Goal: Task Accomplishment & Management: Manage account settings

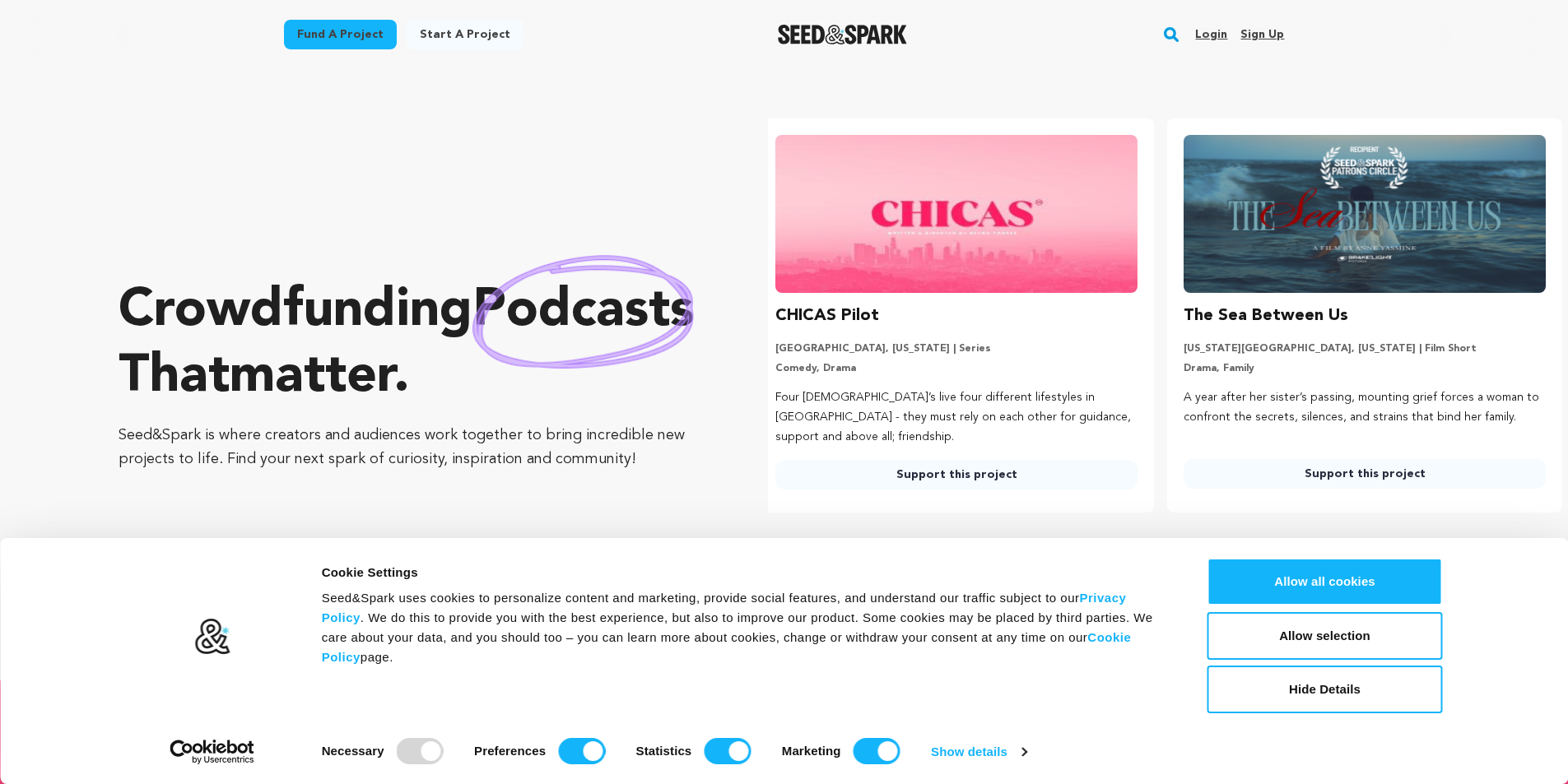
scroll to position [0, 422]
click at [1271, 32] on link "Sign up" at bounding box center [1262, 34] width 44 height 26
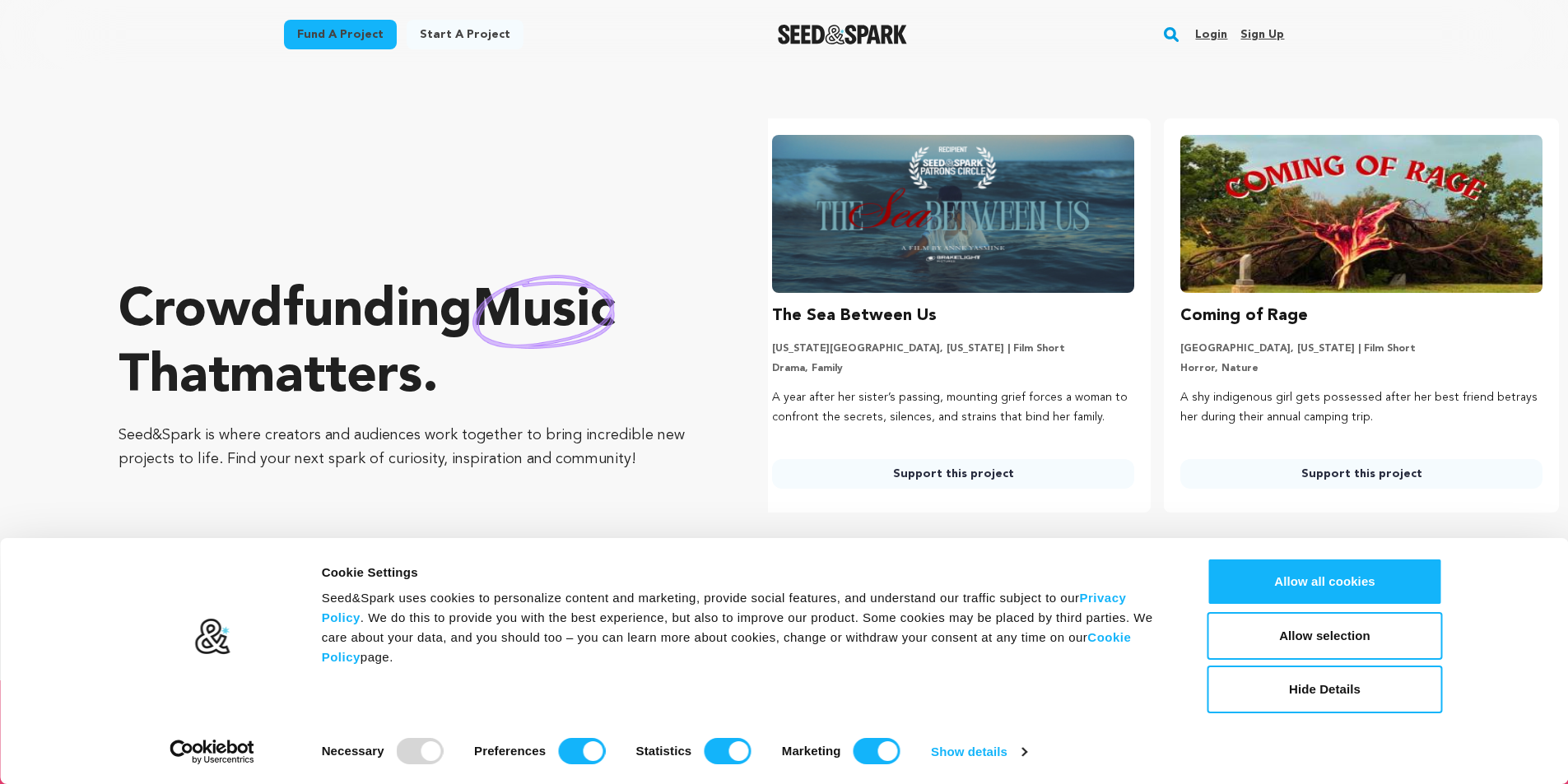
scroll to position [0, 422]
click at [1276, 43] on link "Sign up" at bounding box center [1262, 34] width 44 height 26
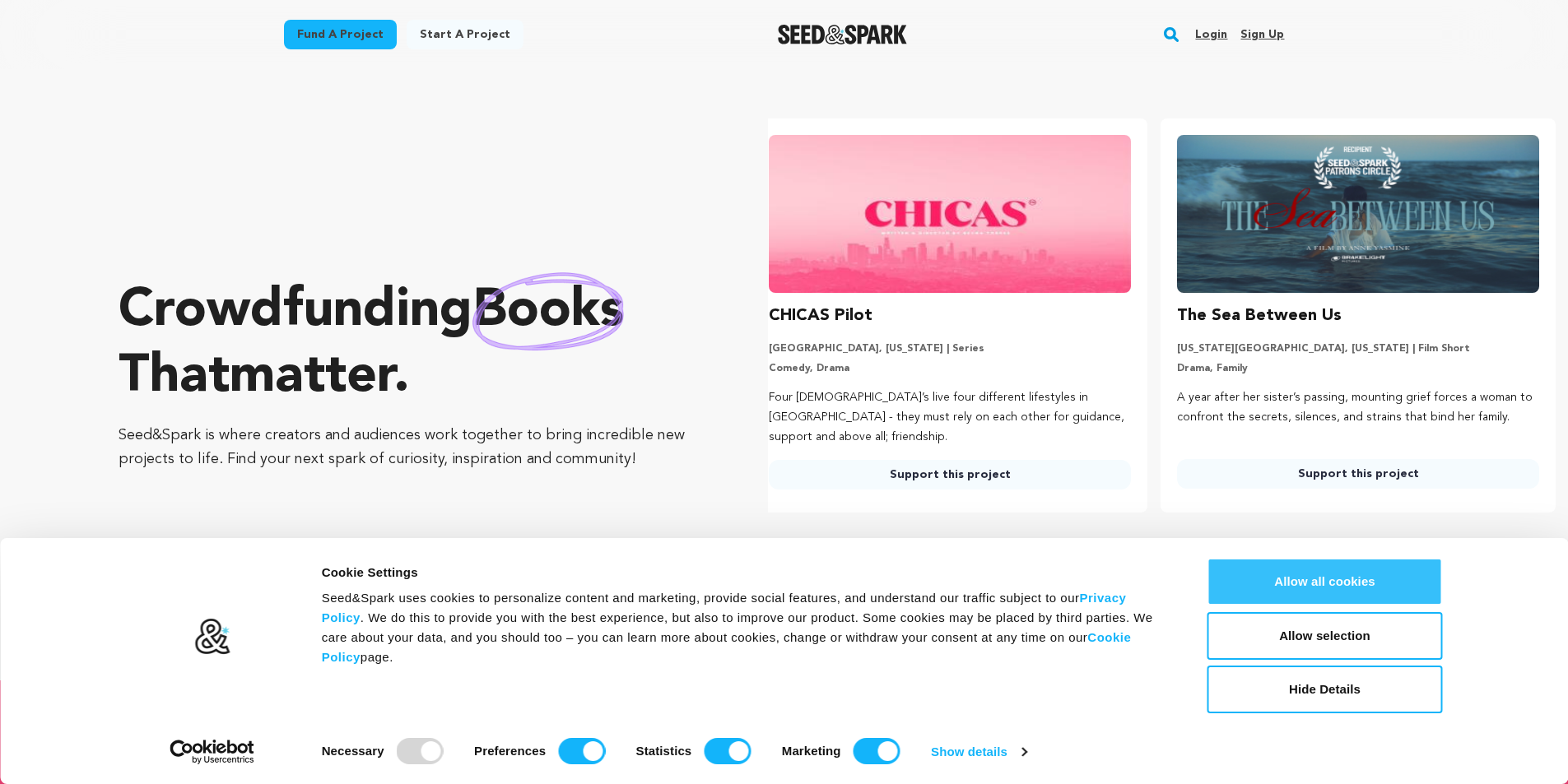
scroll to position [0, 0]
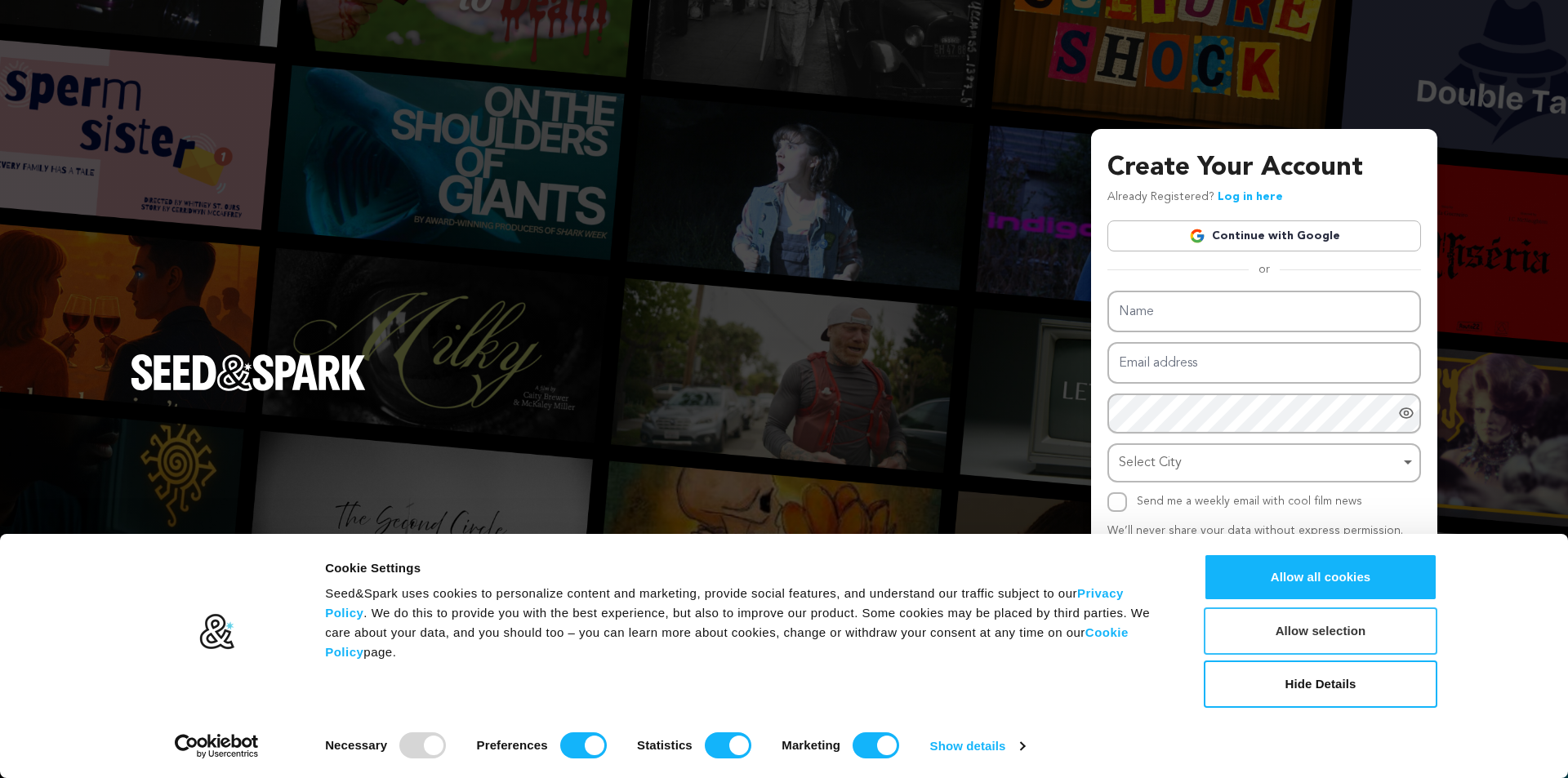
click at [1350, 618] on button "Allow selection" at bounding box center [1320, 631] width 234 height 47
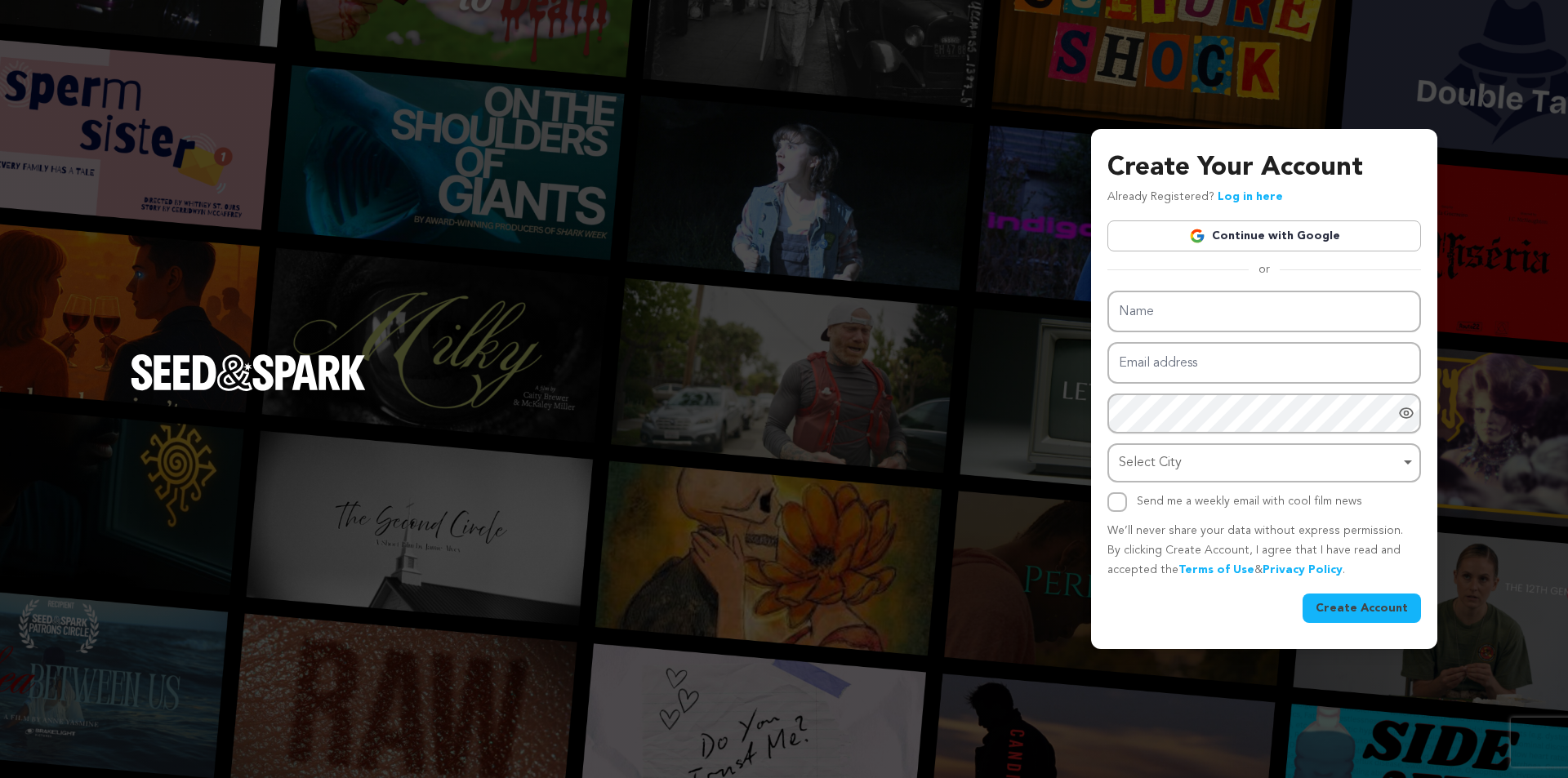
click at [1219, 246] on link "Continue with Google" at bounding box center [1264, 236] width 314 height 31
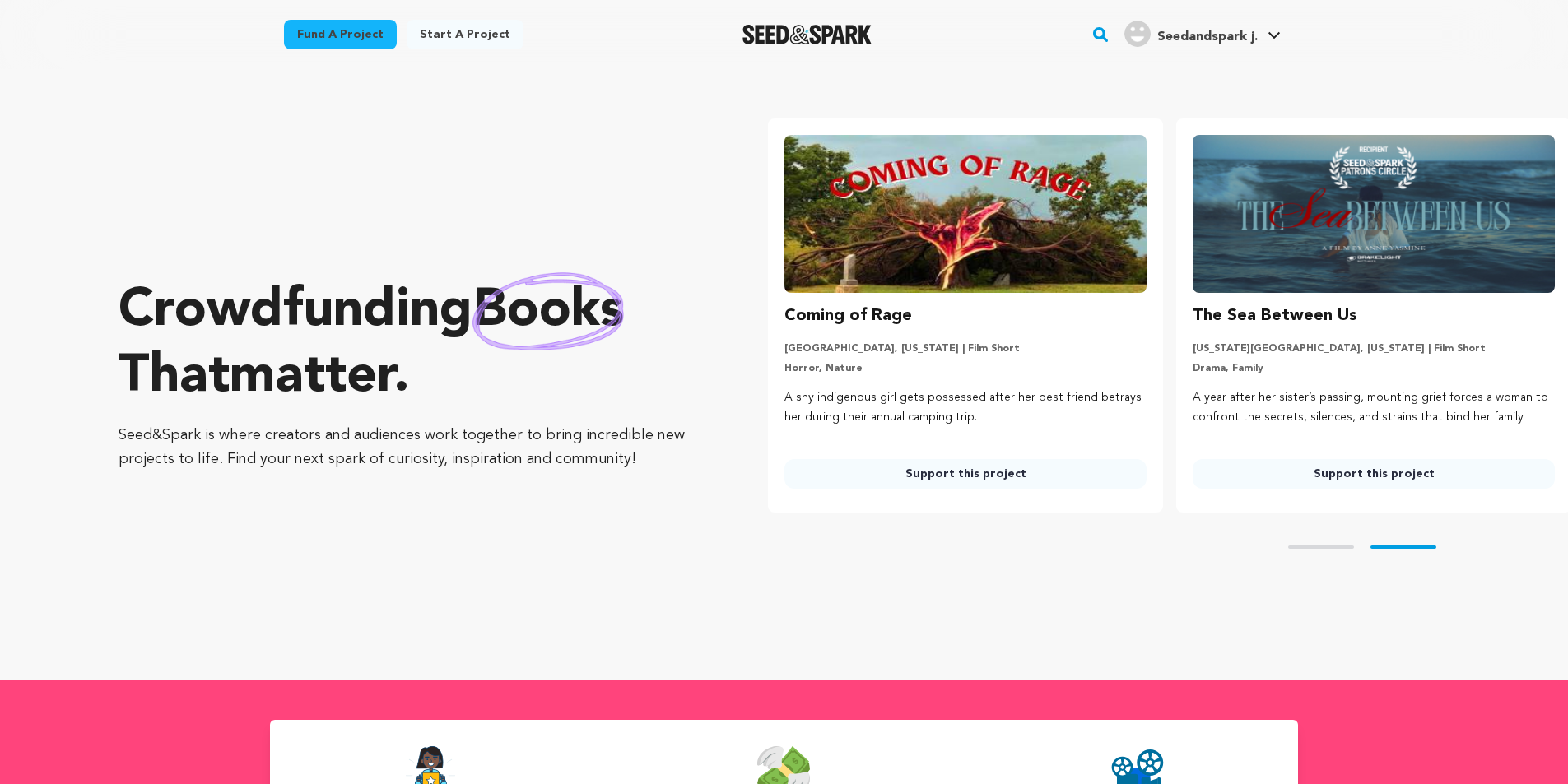
click at [1246, 34] on span "Seedandspark j." at bounding box center [1207, 37] width 100 height 13
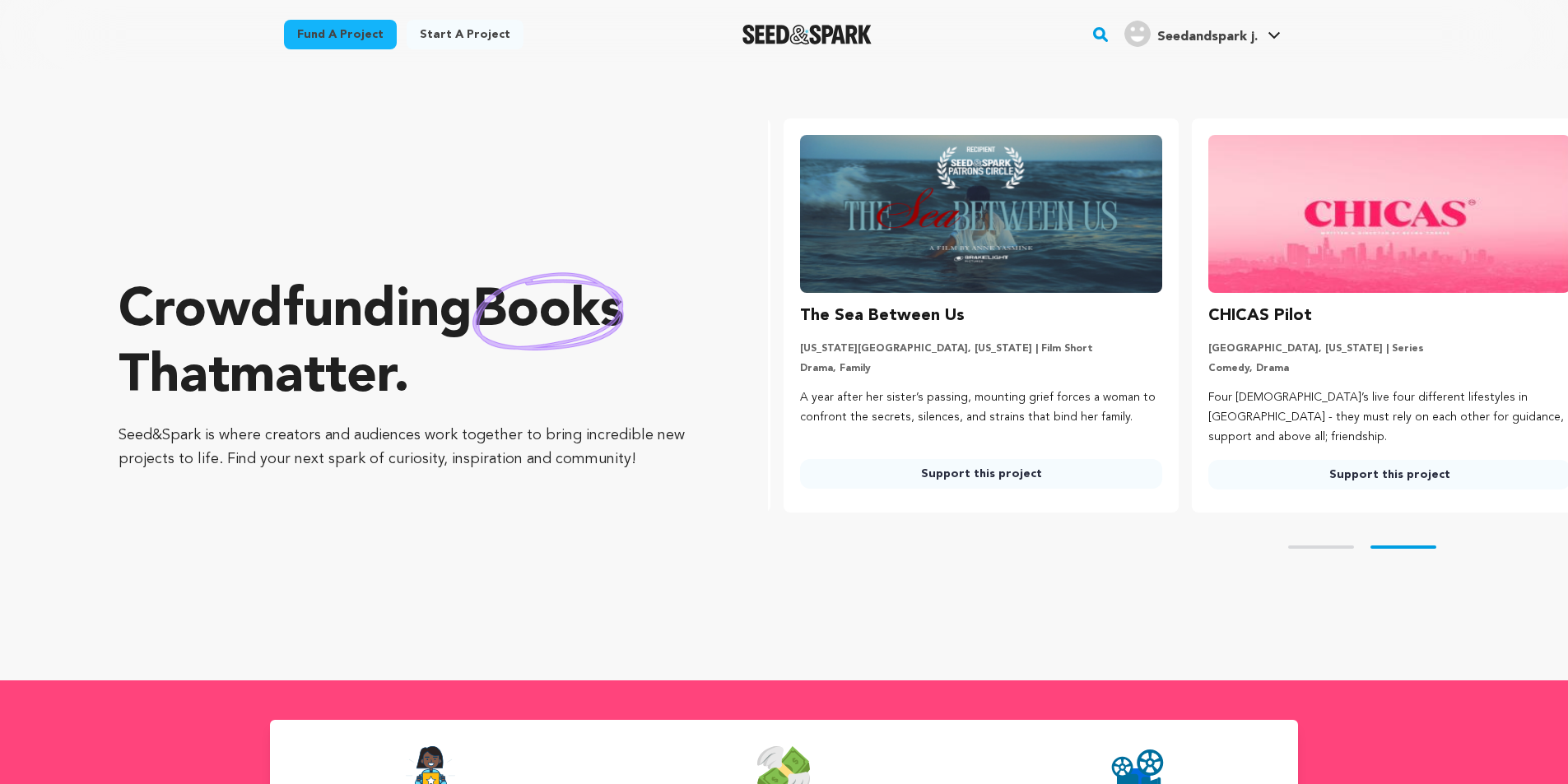
scroll to position [0, 422]
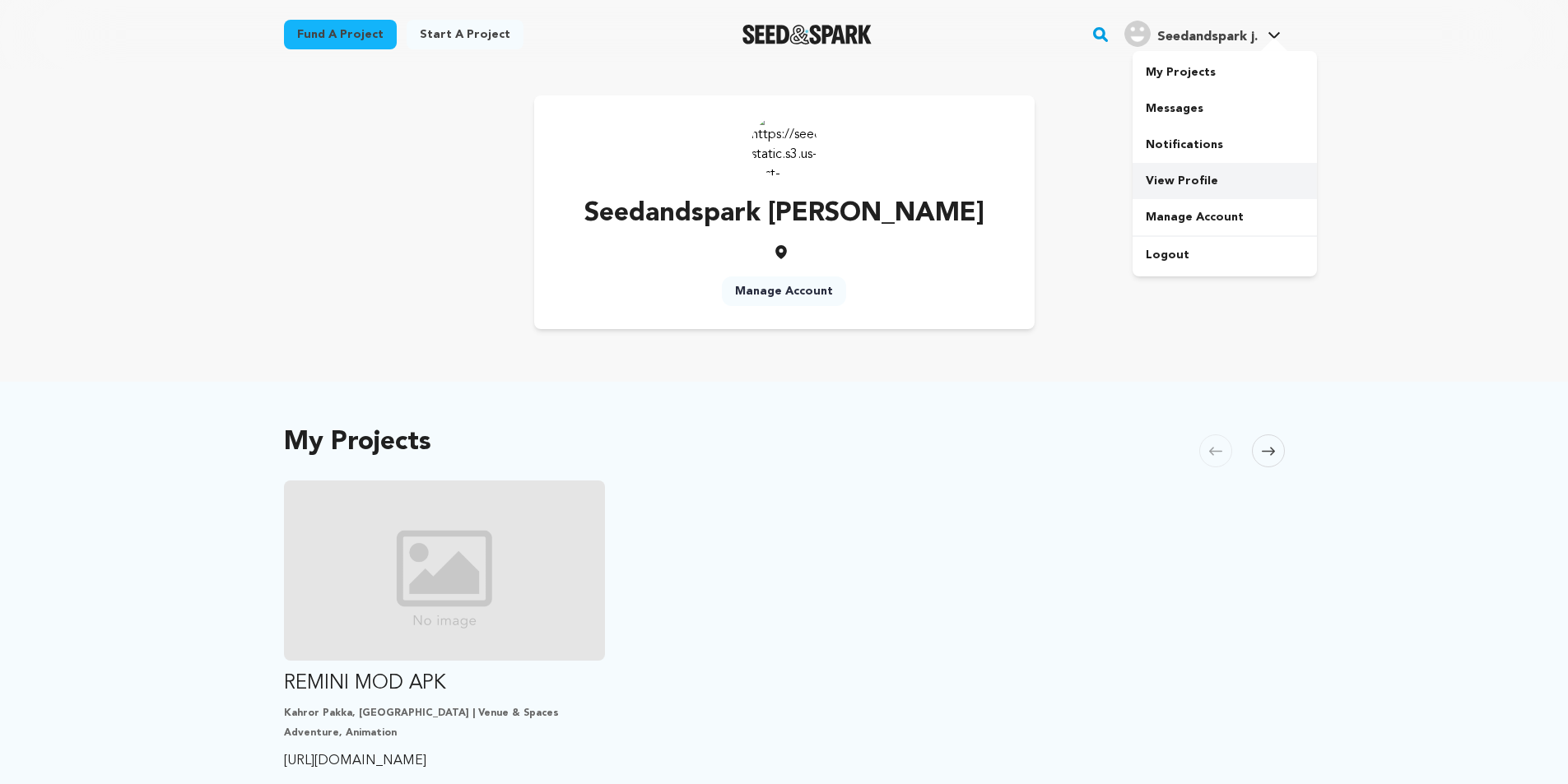
click at [1196, 183] on link "View Profile" at bounding box center [1225, 181] width 184 height 36
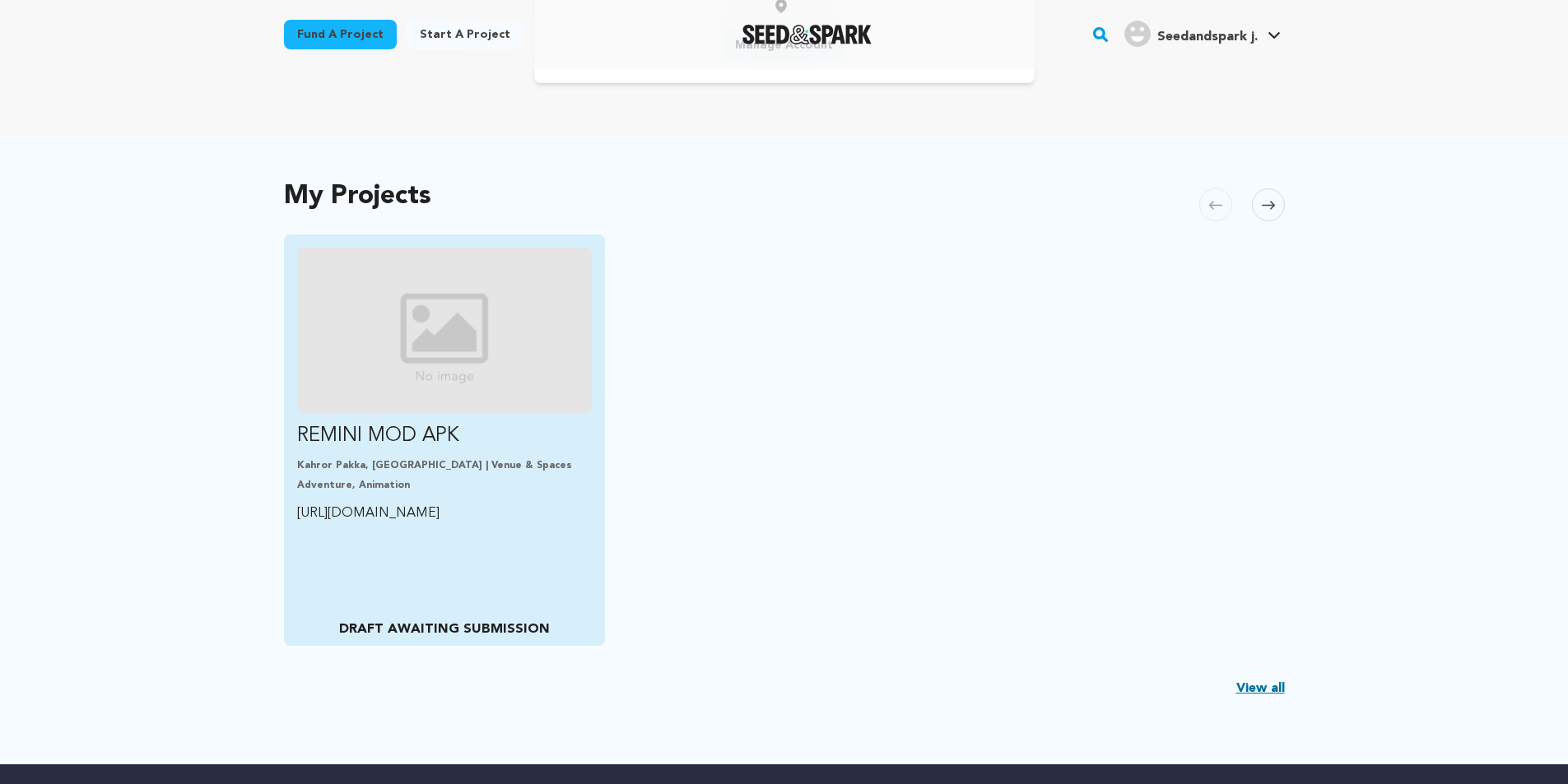
scroll to position [247, 0]
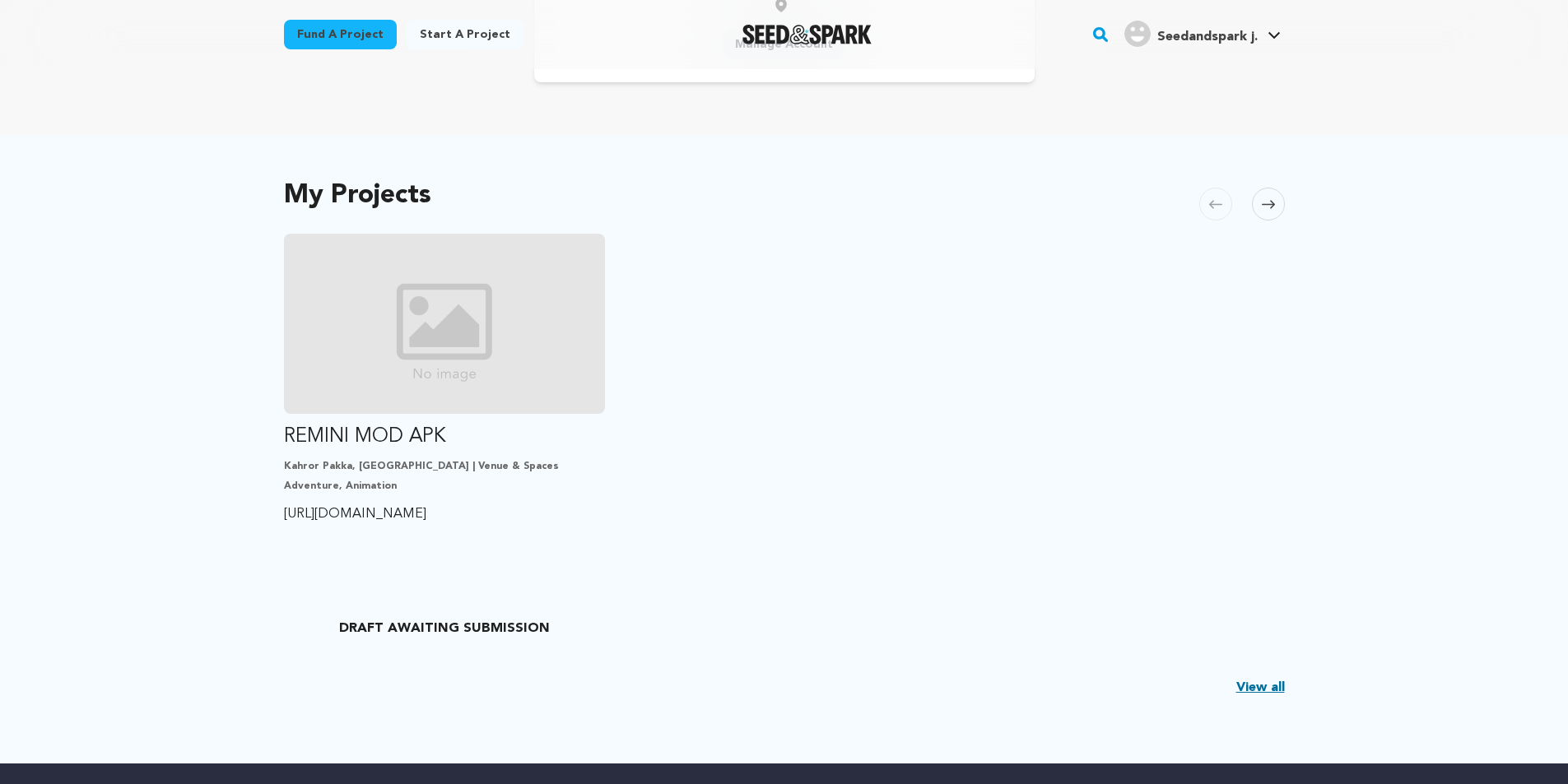
click at [1066, 344] on ul "REMINI MOD APK Kahror Pakka, [GEOGRAPHIC_DATA] | Venue & Spaces Adventure, Anim…" at bounding box center [784, 439] width 1001 height 411
